Goal: Task Accomplishment & Management: Manage account settings

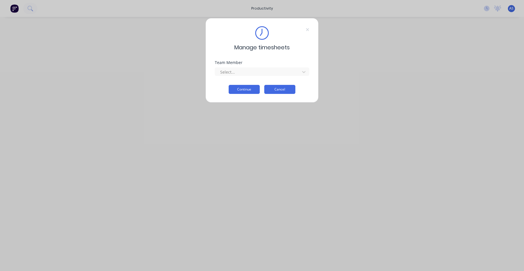
click at [291, 94] on button "Cancel" at bounding box center [279, 89] width 31 height 9
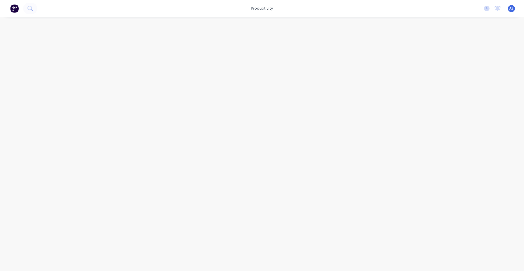
click at [489, 10] on div "No new notifications Mark all as read You have no notifications AS Macrete Prec…" at bounding box center [501, 8] width 45 height 8
click at [488, 9] on icon at bounding box center [487, 9] width 6 height 6
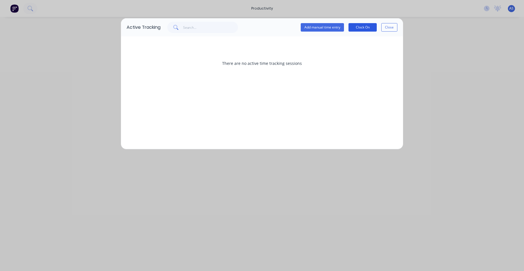
click at [354, 24] on button "Clock On" at bounding box center [362, 27] width 28 height 8
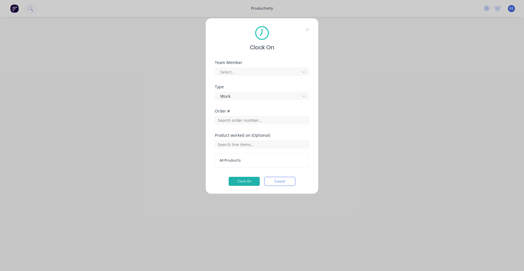
click at [247, 125] on div "Order #" at bounding box center [262, 121] width 94 height 24
click at [246, 143] on input "text" at bounding box center [262, 144] width 94 height 8
type input "1"
click at [312, 128] on div "Clock On Team Member Select... Type Work Order # Product worked on (Optional) A…" at bounding box center [261, 106] width 113 height 176
click at [294, 121] on input "text" at bounding box center [262, 120] width 94 height 8
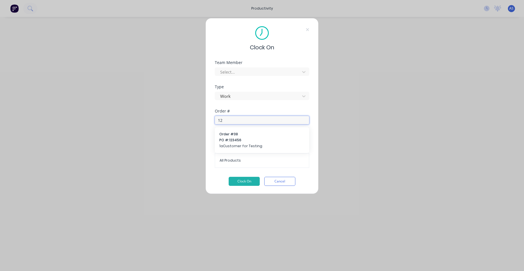
type input "1"
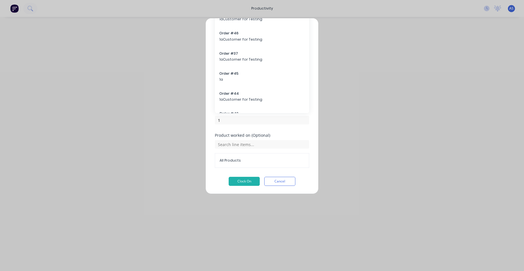
click at [316, 41] on div "Clock On Team Member Select... Type Work Order # 1 Order # 49 1a Order # 47 1aC…" at bounding box center [261, 106] width 113 height 176
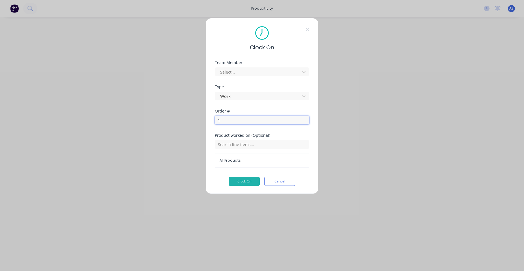
click at [292, 121] on input "1" at bounding box center [262, 120] width 94 height 8
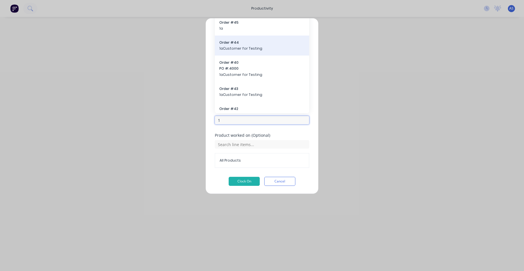
scroll to position [68, 0]
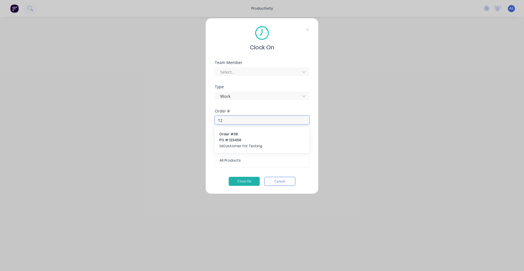
type input "1"
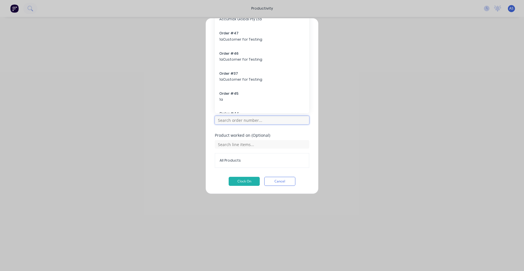
type input "1"
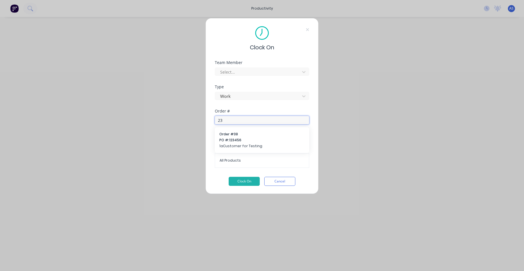
type input "2"
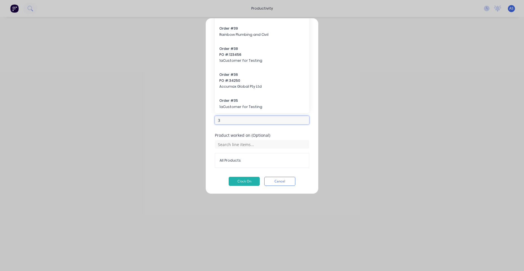
scroll to position [0, 0]
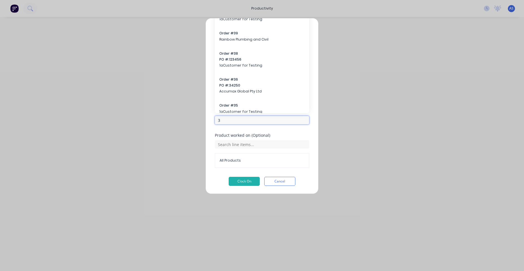
type input "3"
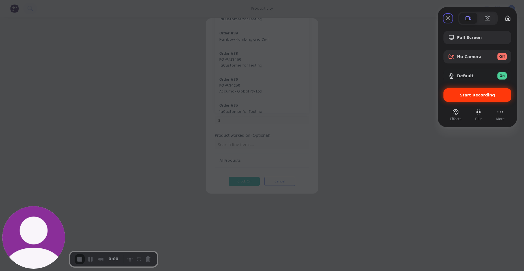
click at [478, 99] on div "Start Recording" at bounding box center [477, 95] width 68 height 14
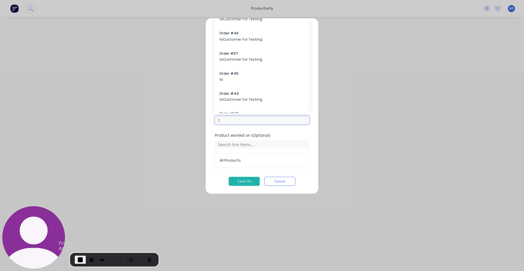
type input "1"
click at [81, 260] on span "End Recording" at bounding box center [80, 260] width 7 height 7
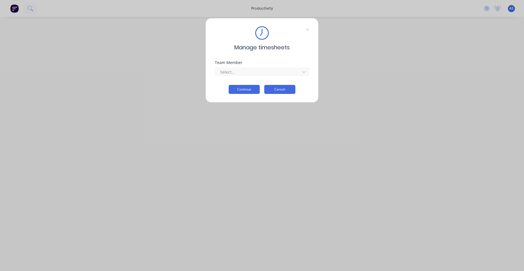
click at [290, 90] on button "Cancel" at bounding box center [279, 89] width 31 height 9
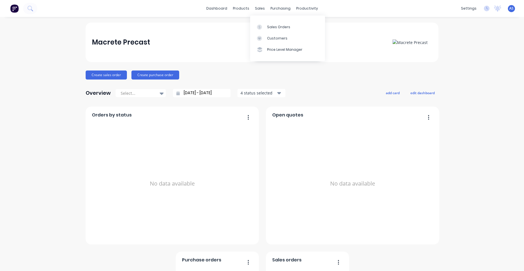
click at [264, 20] on div "Sales Orders Customers Price Level Manager" at bounding box center [287, 38] width 75 height 45
click at [266, 24] on link "Sales Orders" at bounding box center [287, 26] width 75 height 11
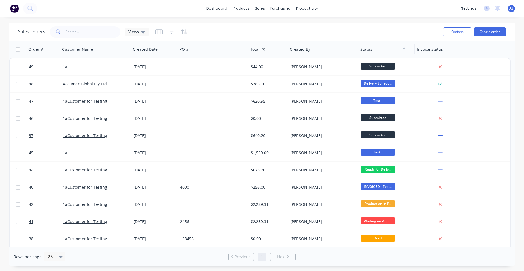
click at [369, 49] on div at bounding box center [384, 49] width 49 height 11
click at [404, 53] on button "button" at bounding box center [405, 49] width 8 height 8
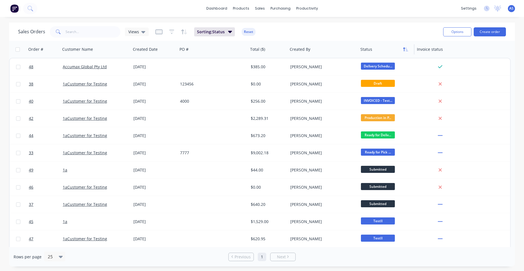
click at [402, 51] on button "button" at bounding box center [405, 49] width 8 height 8
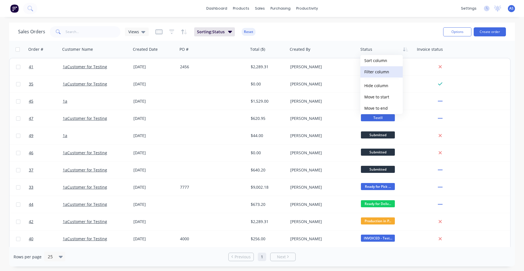
click at [378, 71] on button "Filter column" at bounding box center [381, 71] width 42 height 11
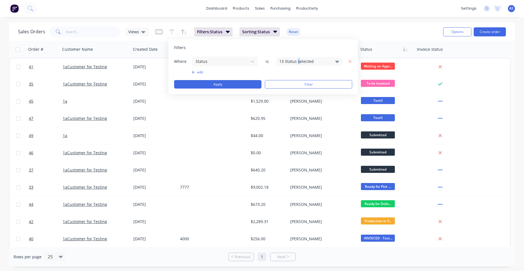
click at [299, 64] on div "13 Status selected" at bounding box center [304, 61] width 51 height 6
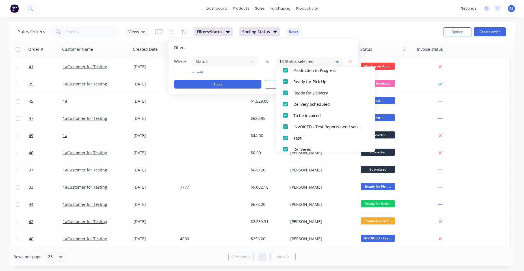
scroll to position [107, 0]
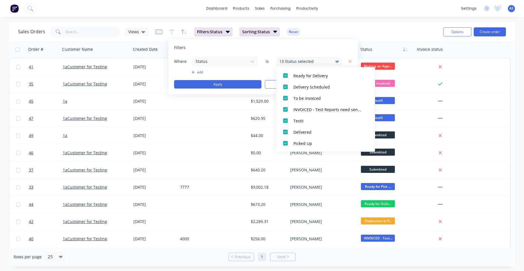
click at [399, 18] on div "dashboard products sales purchasing productivity dashboard products Product Cat…" at bounding box center [262, 135] width 524 height 271
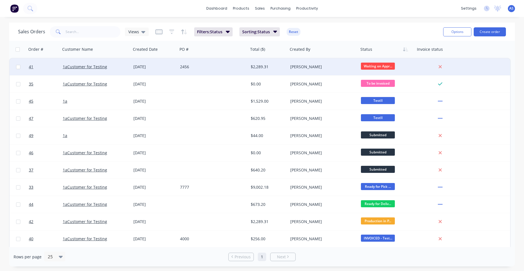
click at [382, 65] on span "Waiting on Appr..." at bounding box center [378, 66] width 34 height 7
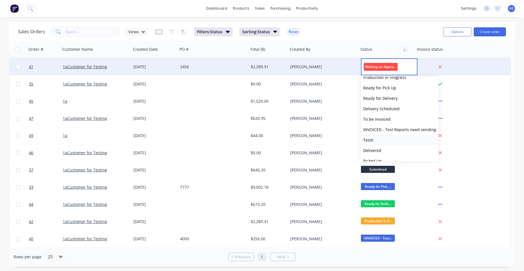
scroll to position [35, 0]
click at [389, 34] on div "Sales Orders Views Filters: Status Sorting: Status Reset" at bounding box center [228, 32] width 420 height 14
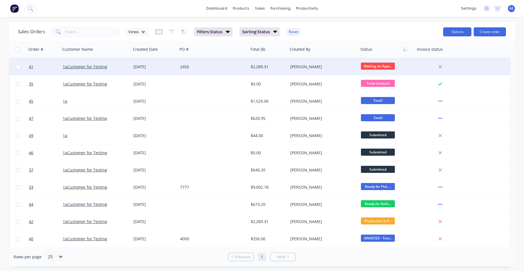
click at [452, 34] on button "Options" at bounding box center [457, 31] width 28 height 9
click at [358, 17] on div "dashboard products sales purchasing productivity dashboard products Product Cat…" at bounding box center [262, 8] width 524 height 17
click at [18, 66] on input "checkbox" at bounding box center [18, 67] width 4 height 4
checkbox input "true"
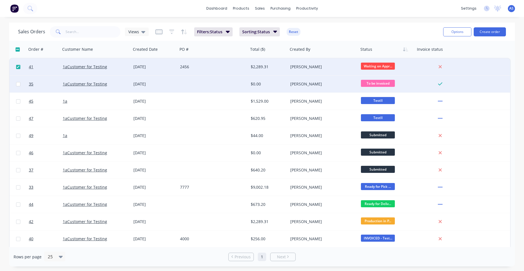
click at [18, 83] on input "checkbox" at bounding box center [18, 84] width 4 height 4
checkbox input "true"
click at [456, 29] on button "Options" at bounding box center [457, 31] width 28 height 9
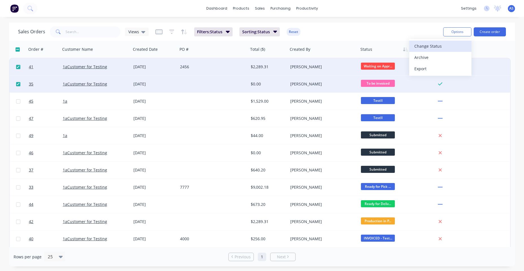
click at [443, 51] on button "Change Status" at bounding box center [440, 46] width 62 height 11
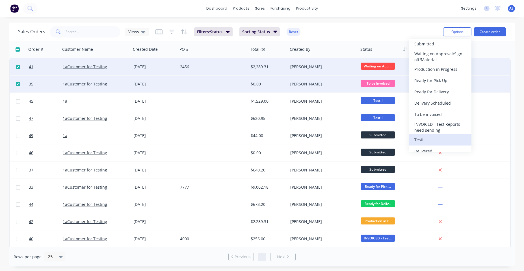
scroll to position [31, 0]
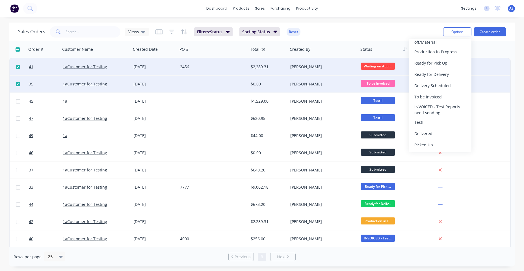
click at [367, 22] on div "dashboard products sales purchasing productivity dashboard products Product Cat…" at bounding box center [262, 135] width 524 height 271
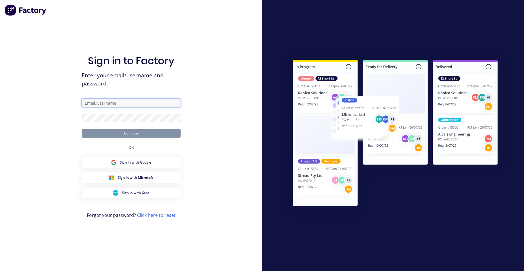
click at [143, 99] on input "text" at bounding box center [131, 103] width 99 height 8
click at [139, 100] on input "text" at bounding box center [131, 103] width 99 height 8
type input "[PERSON_NAME][EMAIL_ADDRESS][DOMAIN_NAME]"
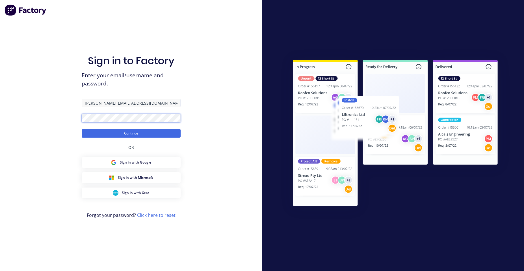
click at [82, 129] on button "Continue" at bounding box center [131, 133] width 99 height 8
